Goal: Use online tool/utility: Utilize a website feature to perform a specific function

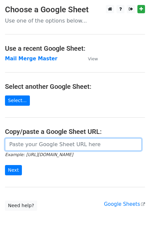
click at [32, 147] on input "url" at bounding box center [73, 144] width 137 height 13
type input "[URL][DOMAIN_NAME]"
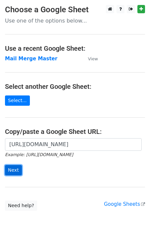
click at [15, 170] on input "Next" at bounding box center [13, 170] width 17 height 10
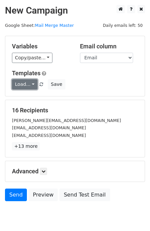
click at [26, 86] on link "Load..." at bounding box center [25, 84] width 26 height 10
click at [28, 96] on link "T1" at bounding box center [38, 98] width 52 height 11
